Goal: Find specific page/section

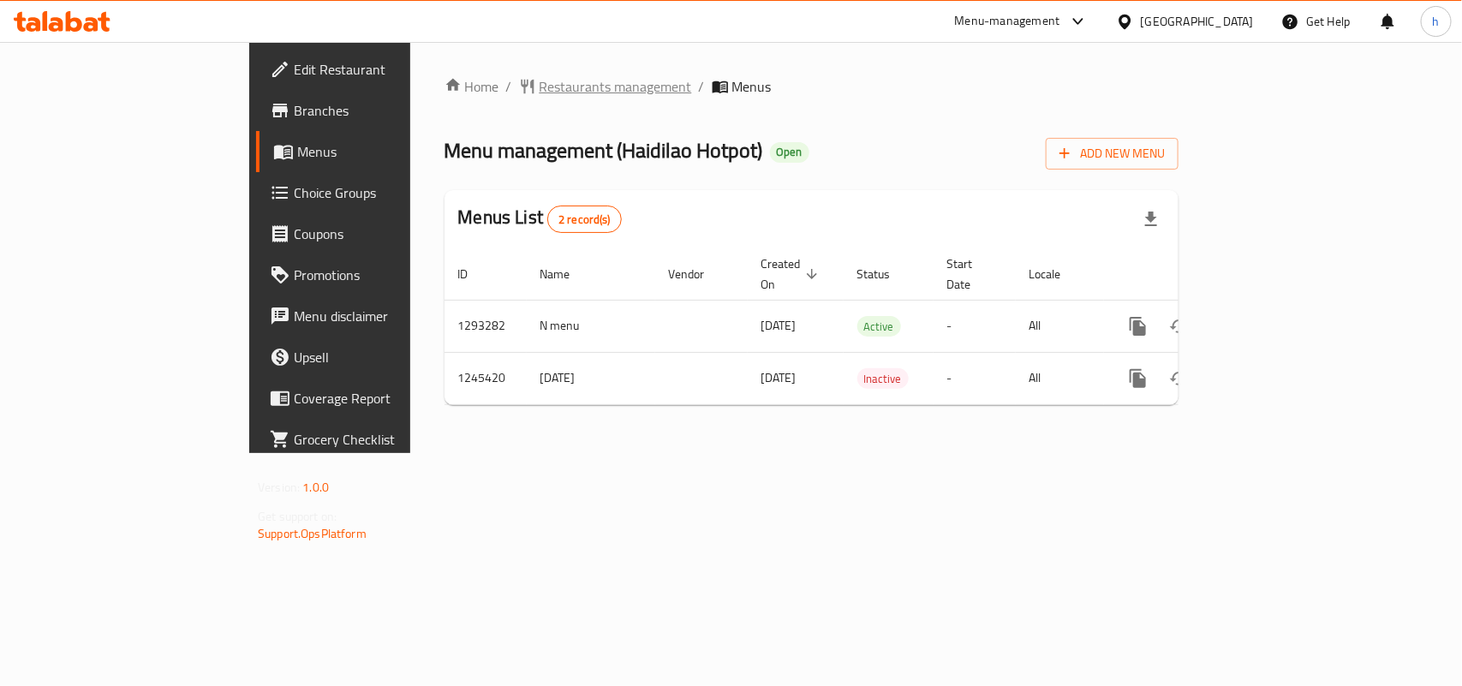
click at [540, 84] on span "Restaurants management" at bounding box center [616, 86] width 152 height 21
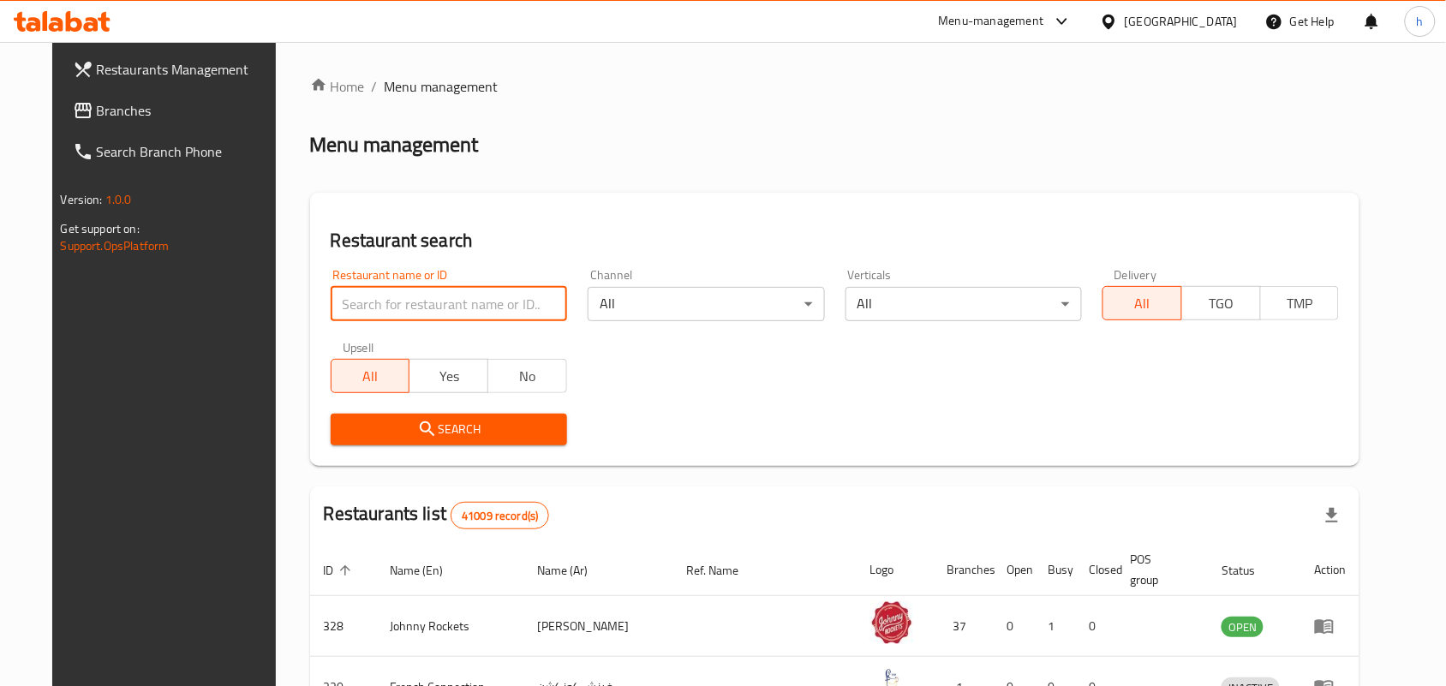
click at [349, 309] on input "search" at bounding box center [449, 304] width 236 height 34
paste input "682570"
type input "682570"
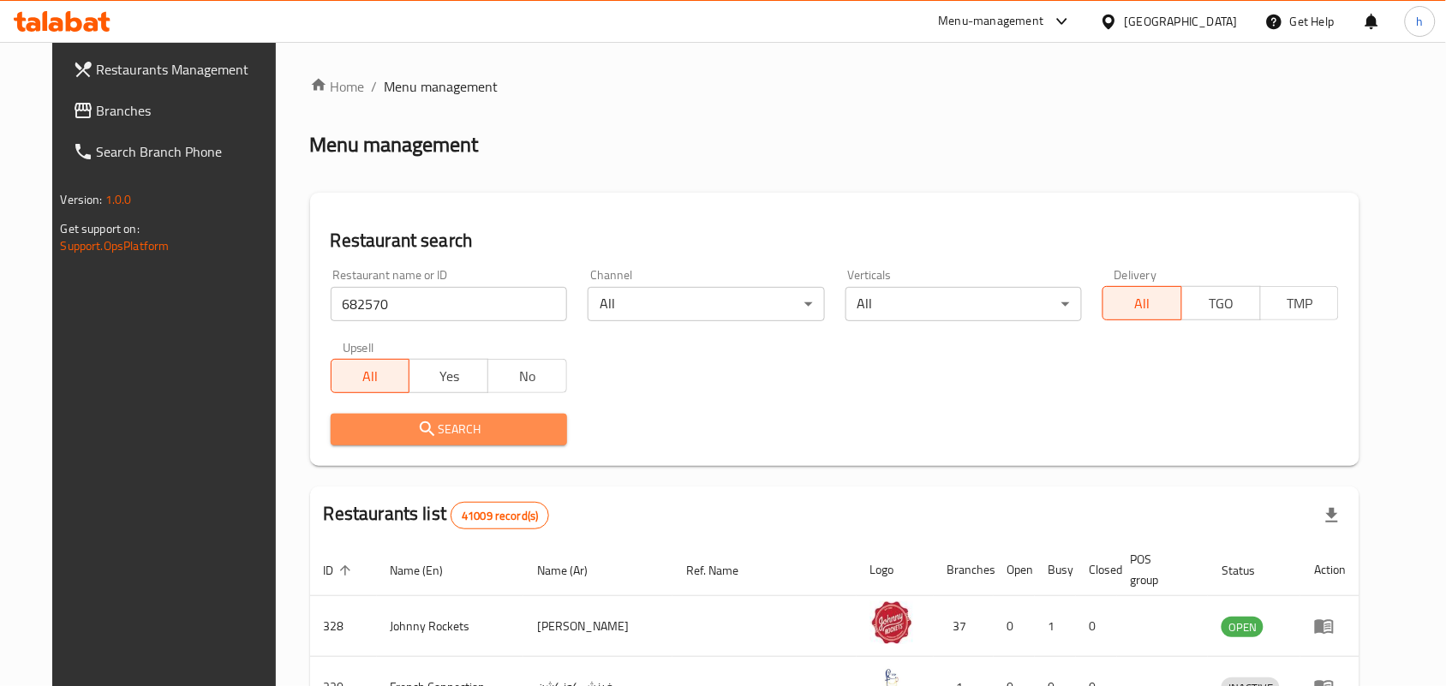
click at [347, 444] on button "Search" at bounding box center [449, 430] width 236 height 32
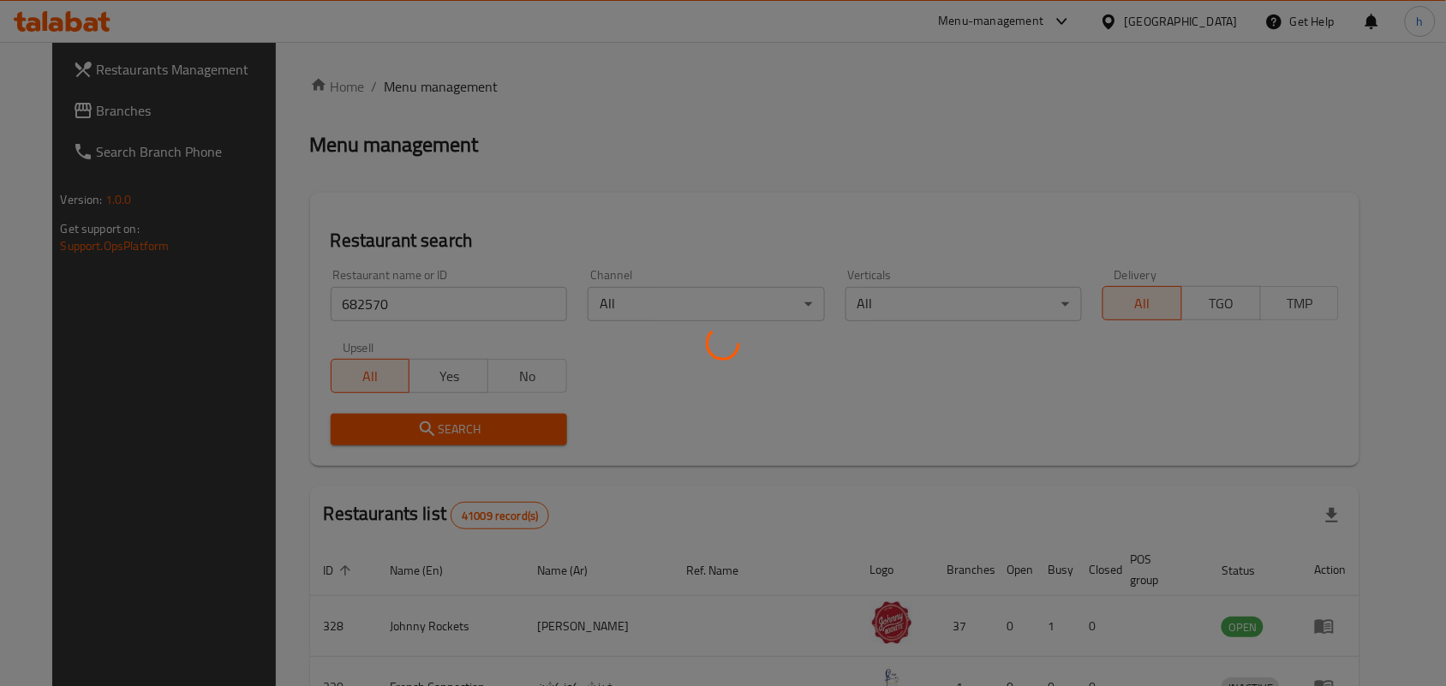
click at [715, 173] on div at bounding box center [723, 343] width 1446 height 686
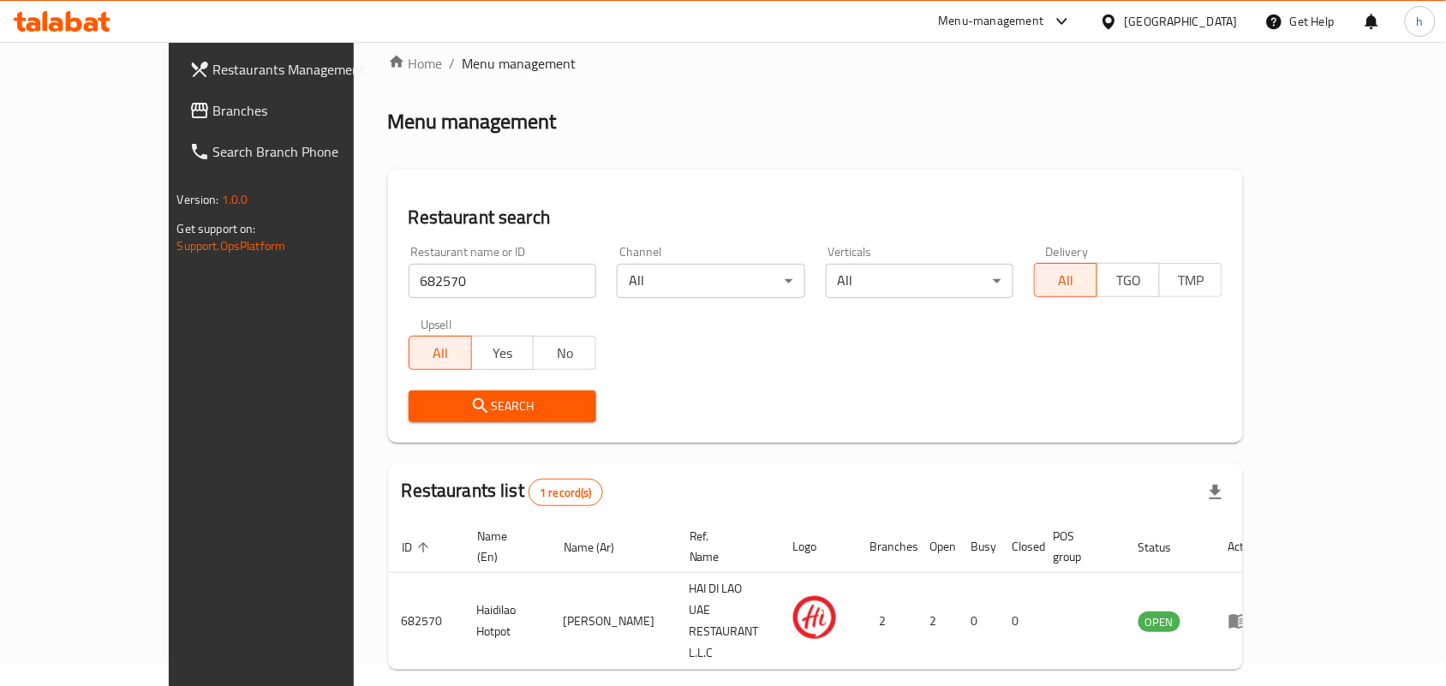
scroll to position [45, 0]
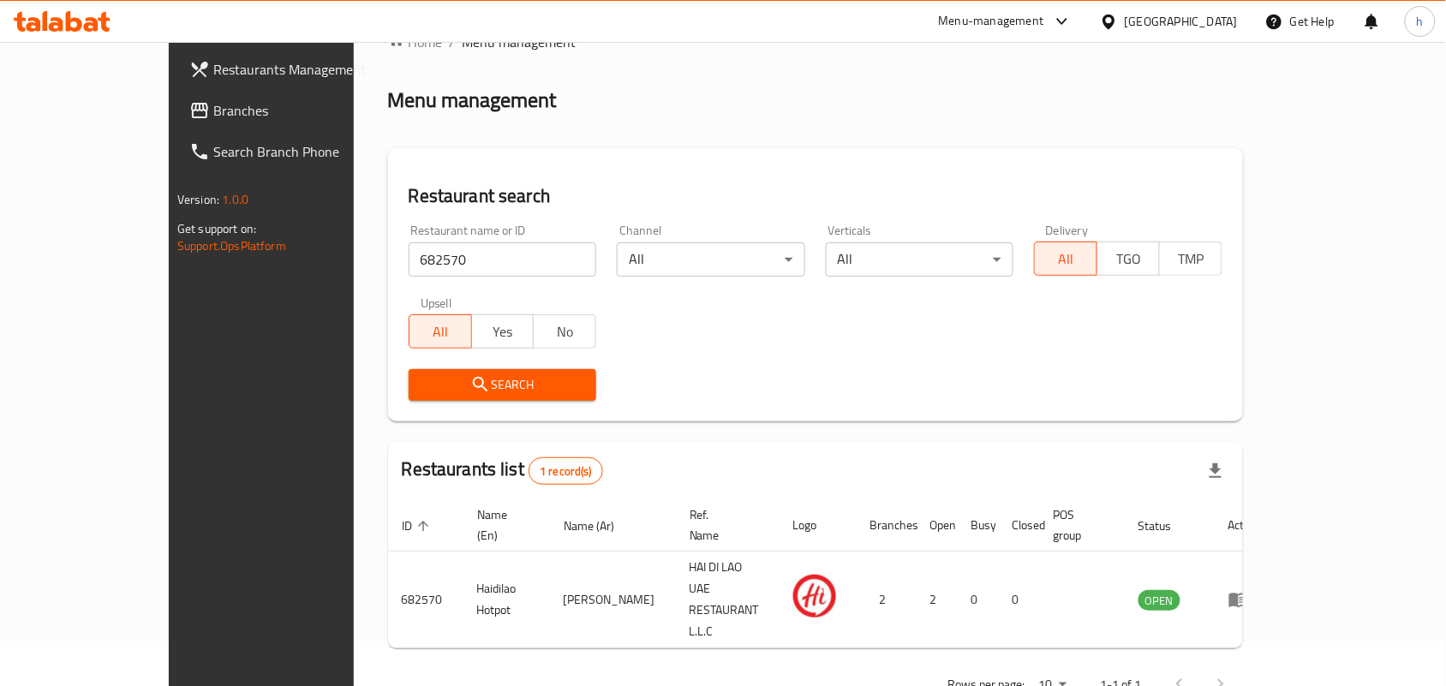
click at [1197, 20] on div "[GEOGRAPHIC_DATA]" at bounding box center [1181, 21] width 113 height 19
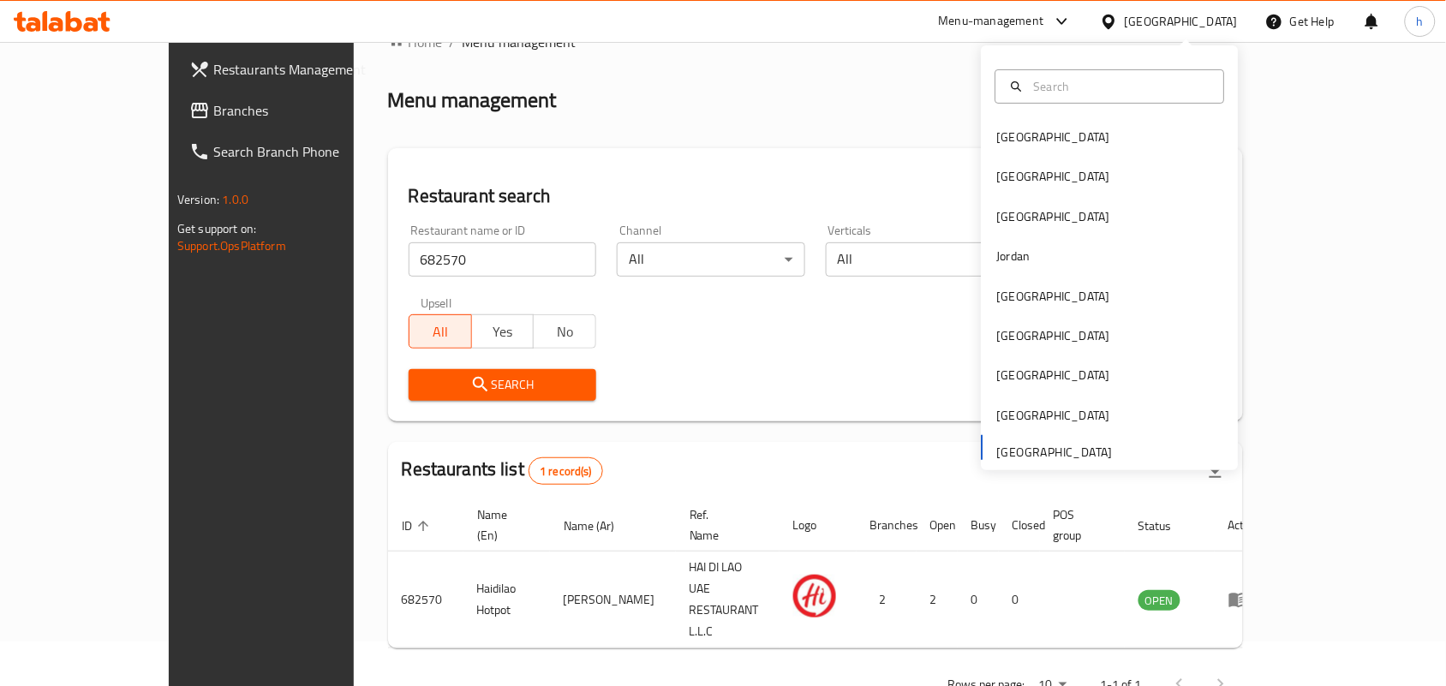
click at [176, 90] on link "Branches" at bounding box center [293, 110] width 235 height 41
